Goal: Task Accomplishment & Management: Manage account settings

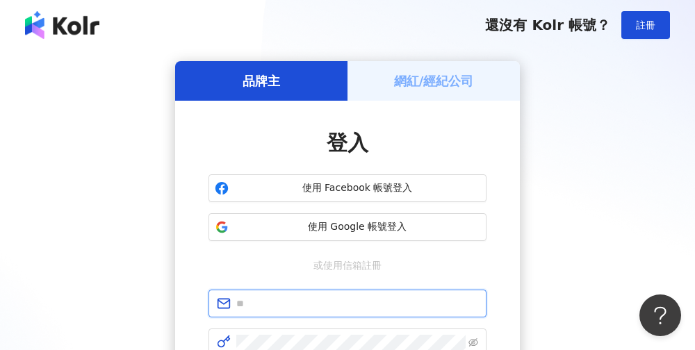
click at [374, 299] on input "text" at bounding box center [357, 303] width 242 height 15
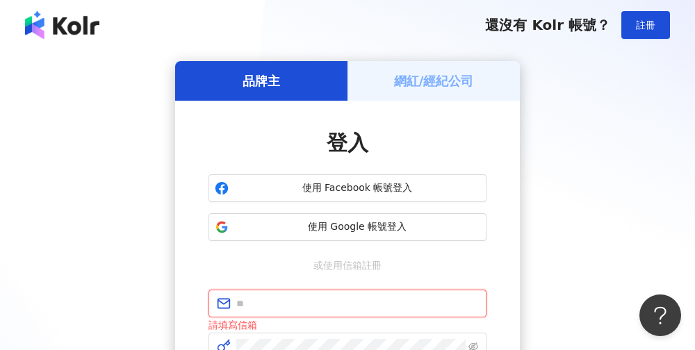
type input "**********"
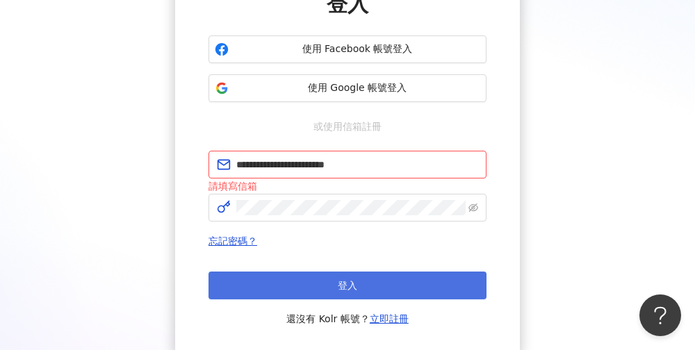
click at [309, 282] on button "登入" at bounding box center [347, 286] width 278 height 28
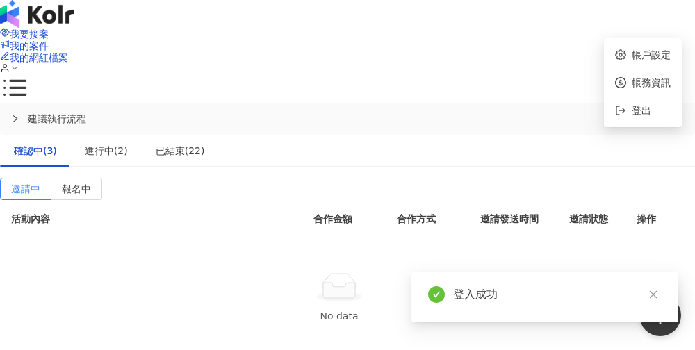
click at [19, 63] on icon at bounding box center [15, 68] width 10 height 10
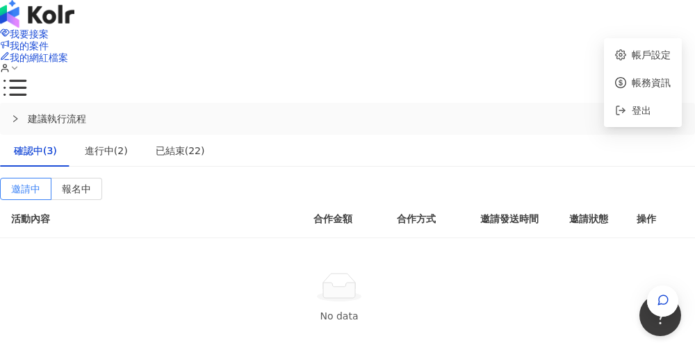
click at [19, 63] on icon at bounding box center [15, 68] width 10 height 10
click at [640, 106] on span "登出" at bounding box center [641, 110] width 19 height 11
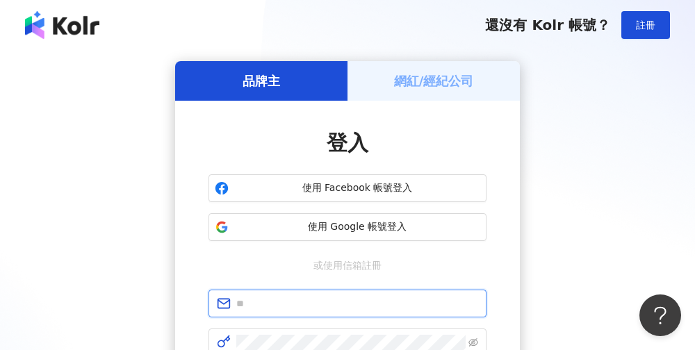
click at [339, 302] on input "text" at bounding box center [357, 303] width 242 height 15
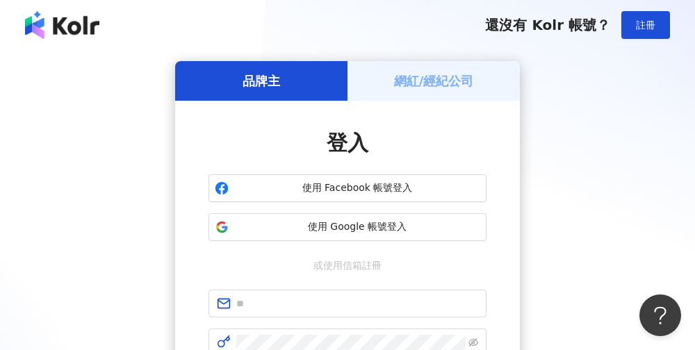
click at [377, 86] on div "網紅/經紀公司" at bounding box center [433, 81] width 172 height 40
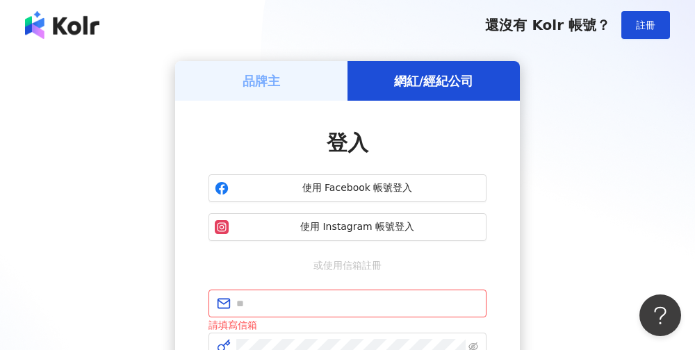
click at [212, 38] on div "還沒有 Kolr 帳號？ 註冊" at bounding box center [347, 25] width 695 height 50
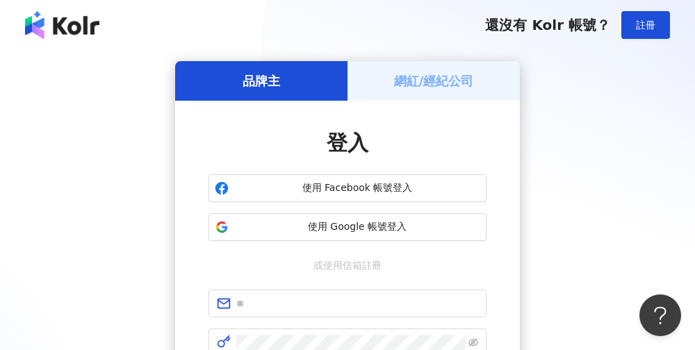
click at [429, 92] on div "網紅/經紀公司" at bounding box center [433, 81] width 172 height 40
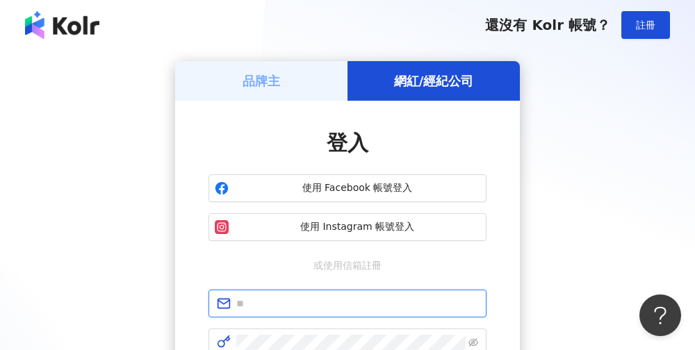
click at [356, 311] on input "text" at bounding box center [357, 303] width 242 height 15
type input "**********"
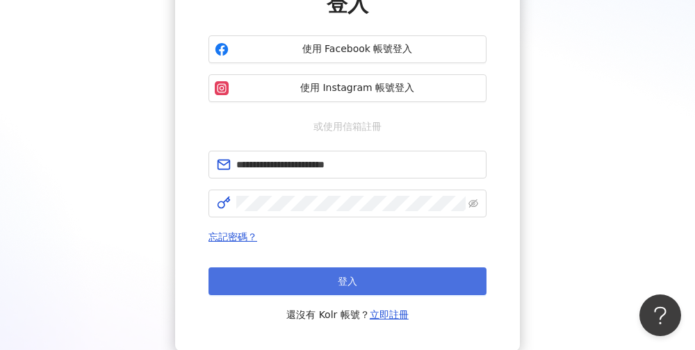
click at [379, 279] on button "登入" at bounding box center [347, 281] width 278 height 28
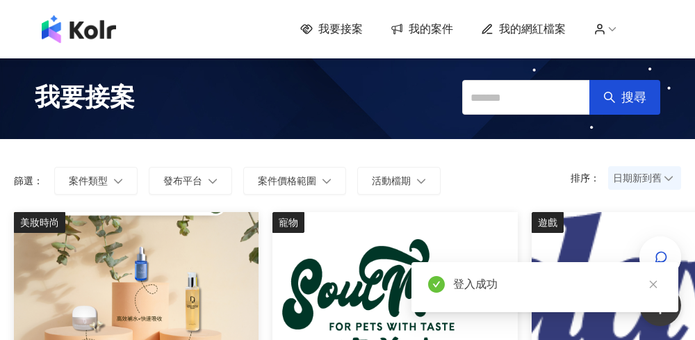
click at [527, 14] on div "我要接案 我的案件 我的網紅檔案" at bounding box center [347, 29] width 695 height 58
click at [554, 23] on span "我的網紅檔案" at bounding box center [532, 29] width 67 height 15
